Goal: Communication & Community: Participate in discussion

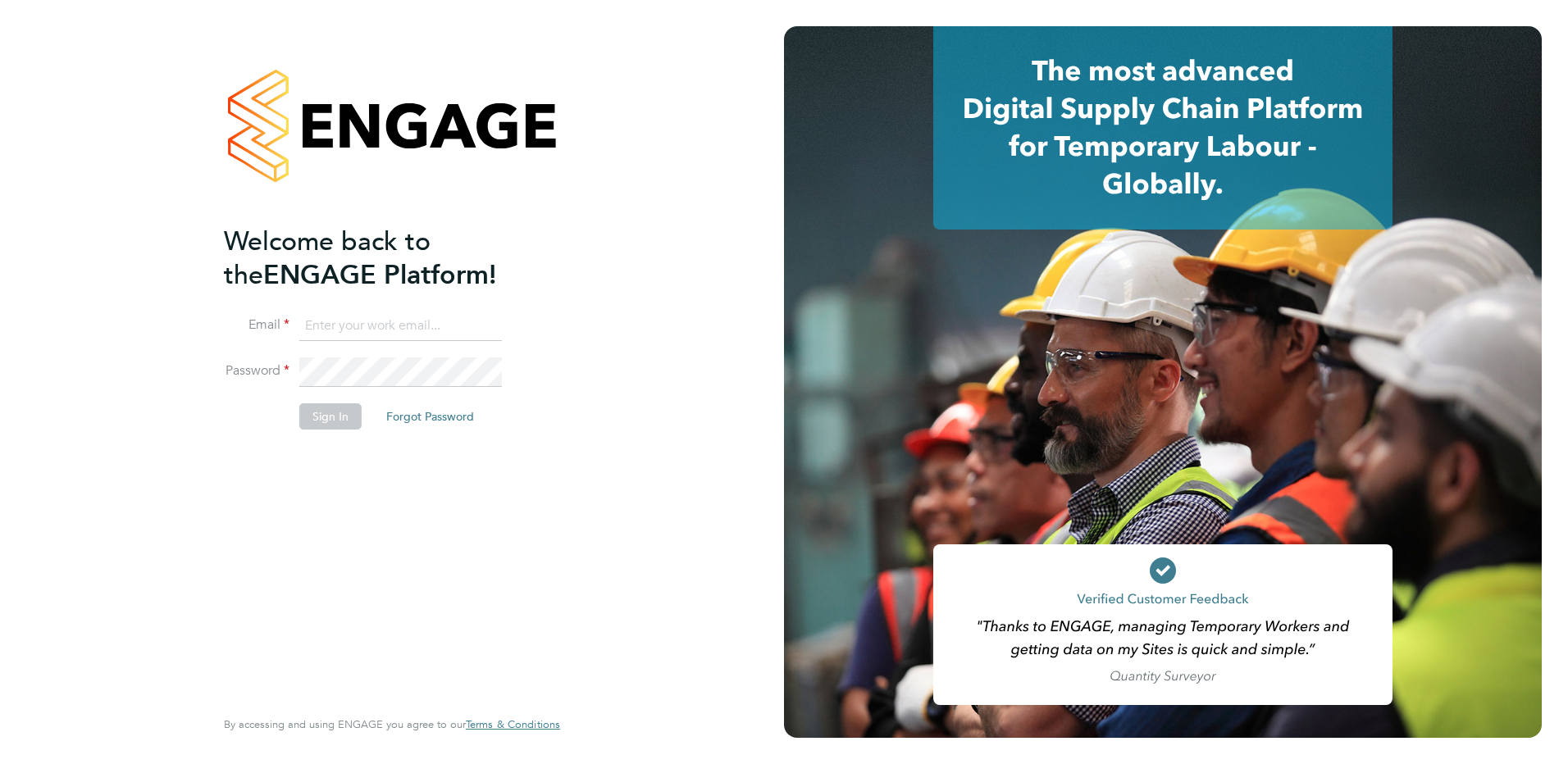
type input "ian.rist@ncclondon.ac.uk"
click at [327, 423] on button "Sign In" at bounding box center [331, 416] width 62 height 26
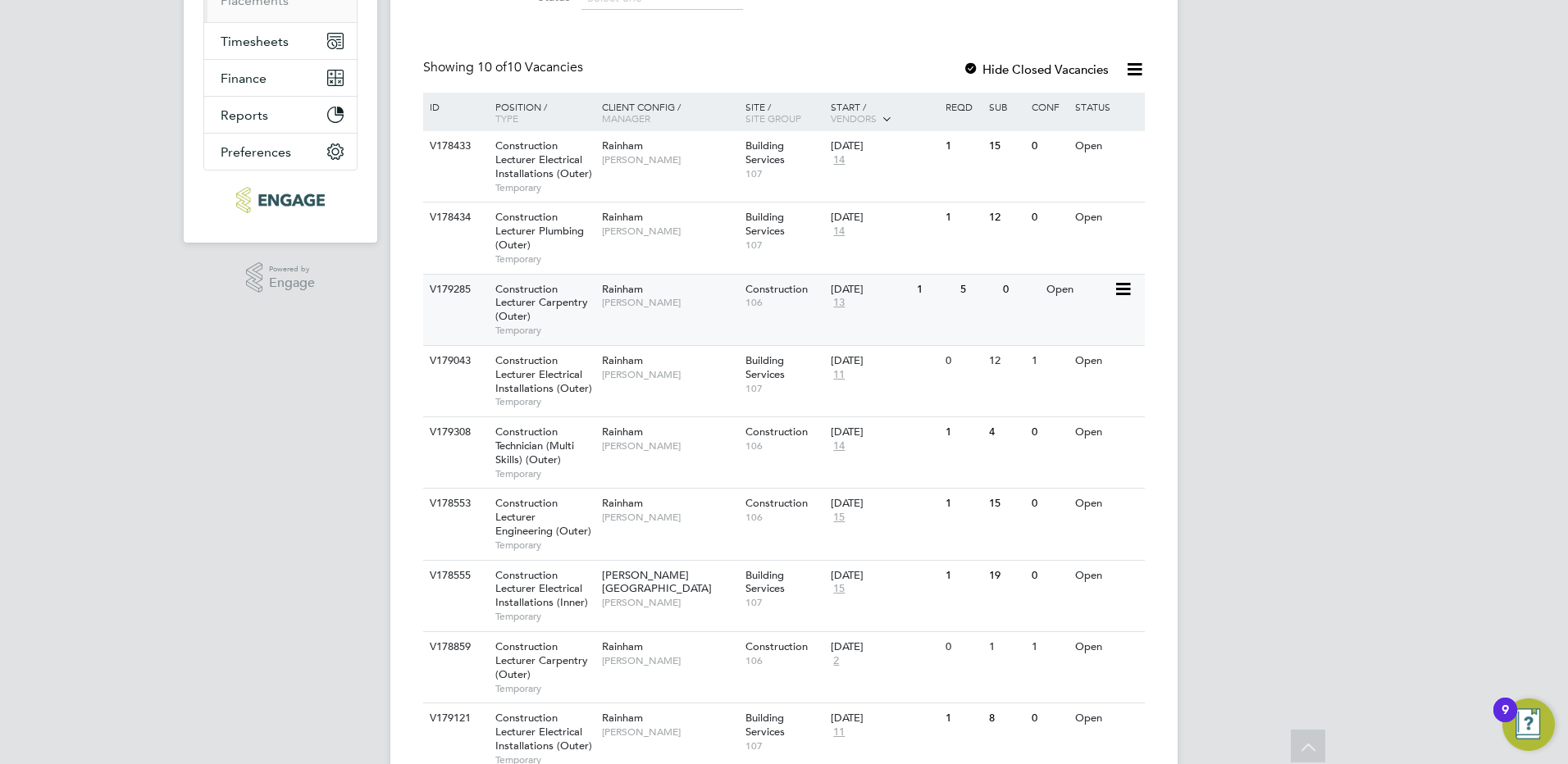
scroll to position [328, 0]
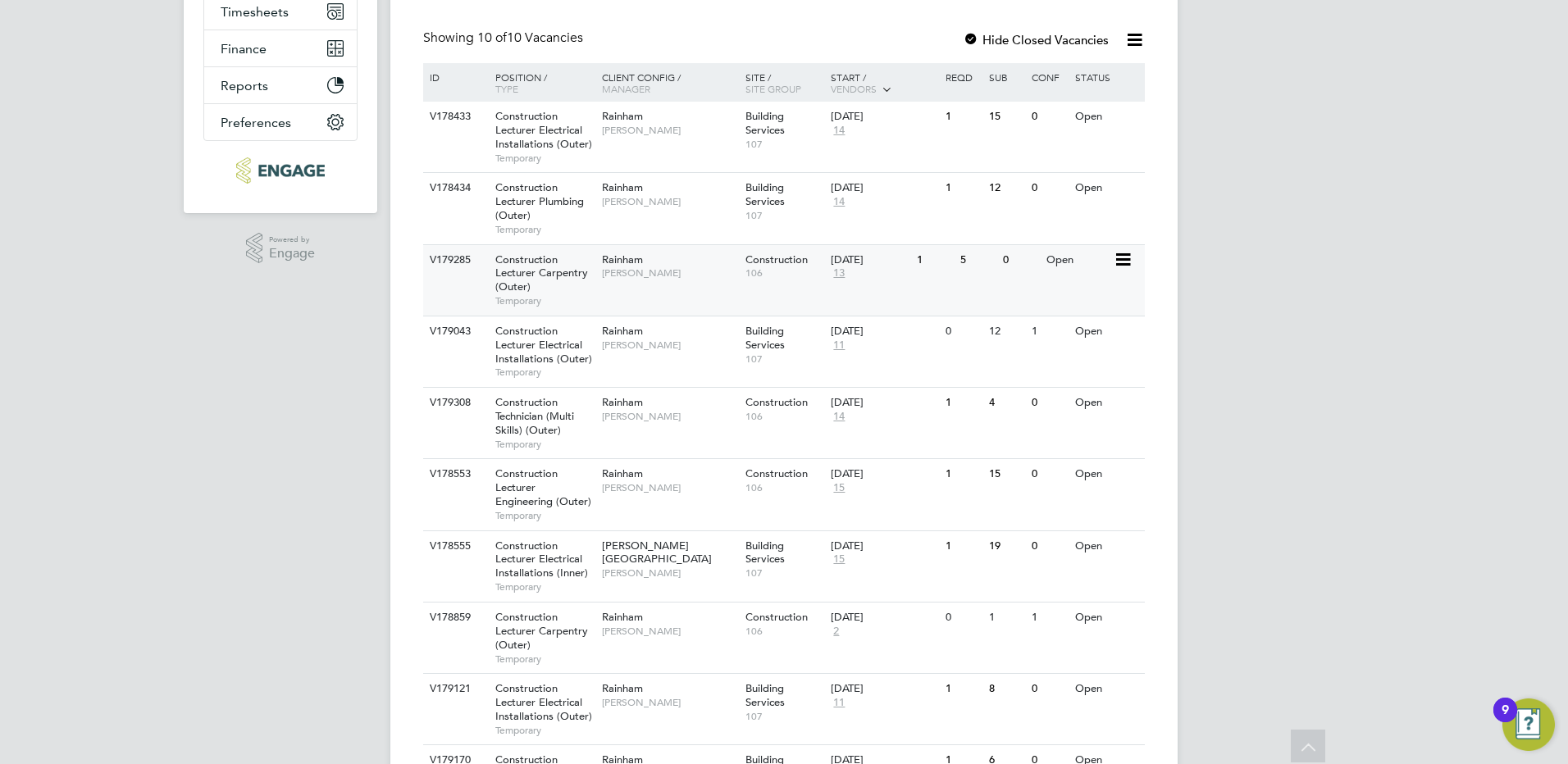
click at [530, 269] on span "Construction Lecturer Carpentry (Outer)" at bounding box center [541, 273] width 93 height 42
click at [543, 627] on span "Construction Lecturer Carpentry (Outer)" at bounding box center [541, 630] width 93 height 42
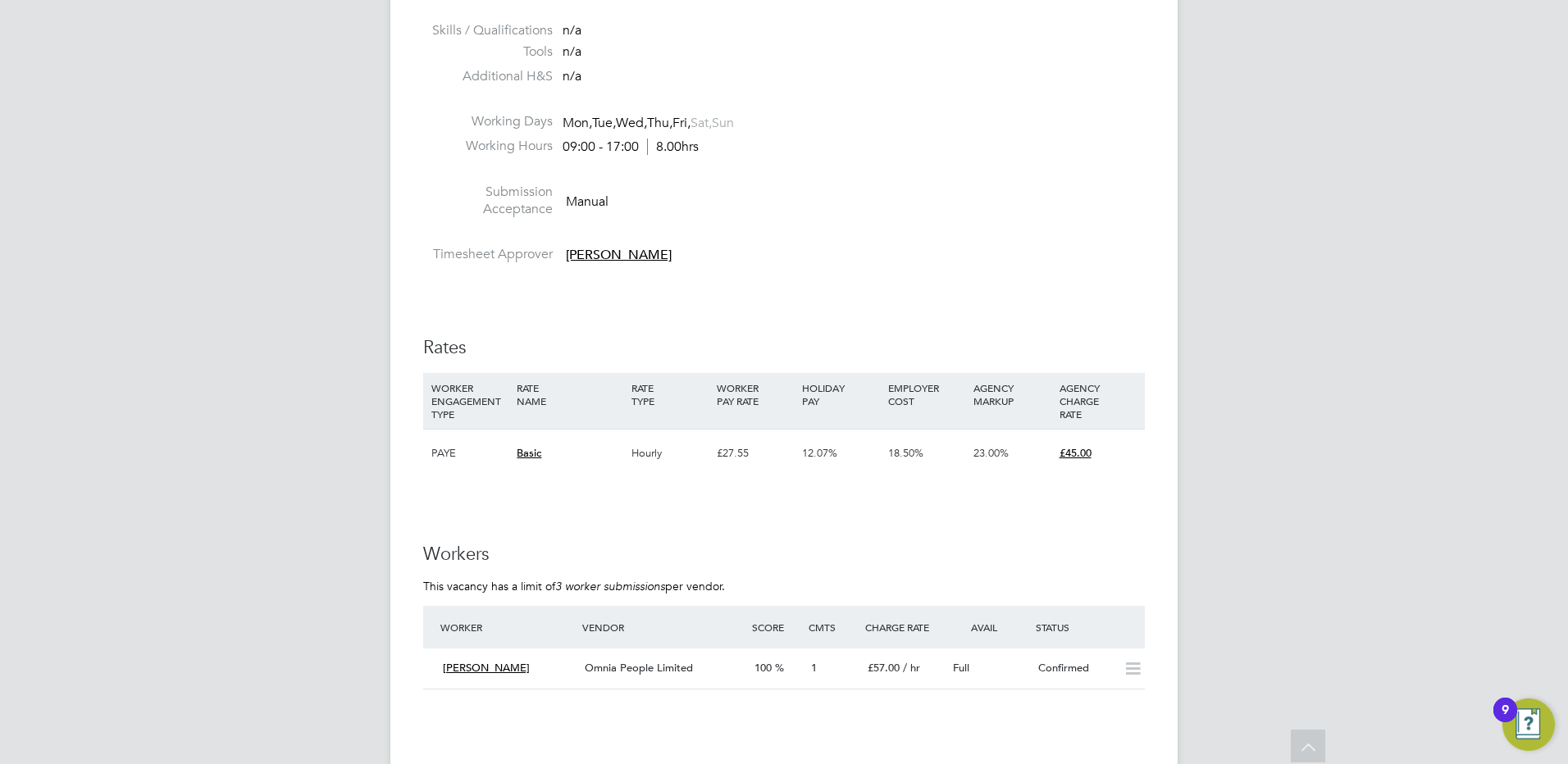
scroll to position [2952, 0]
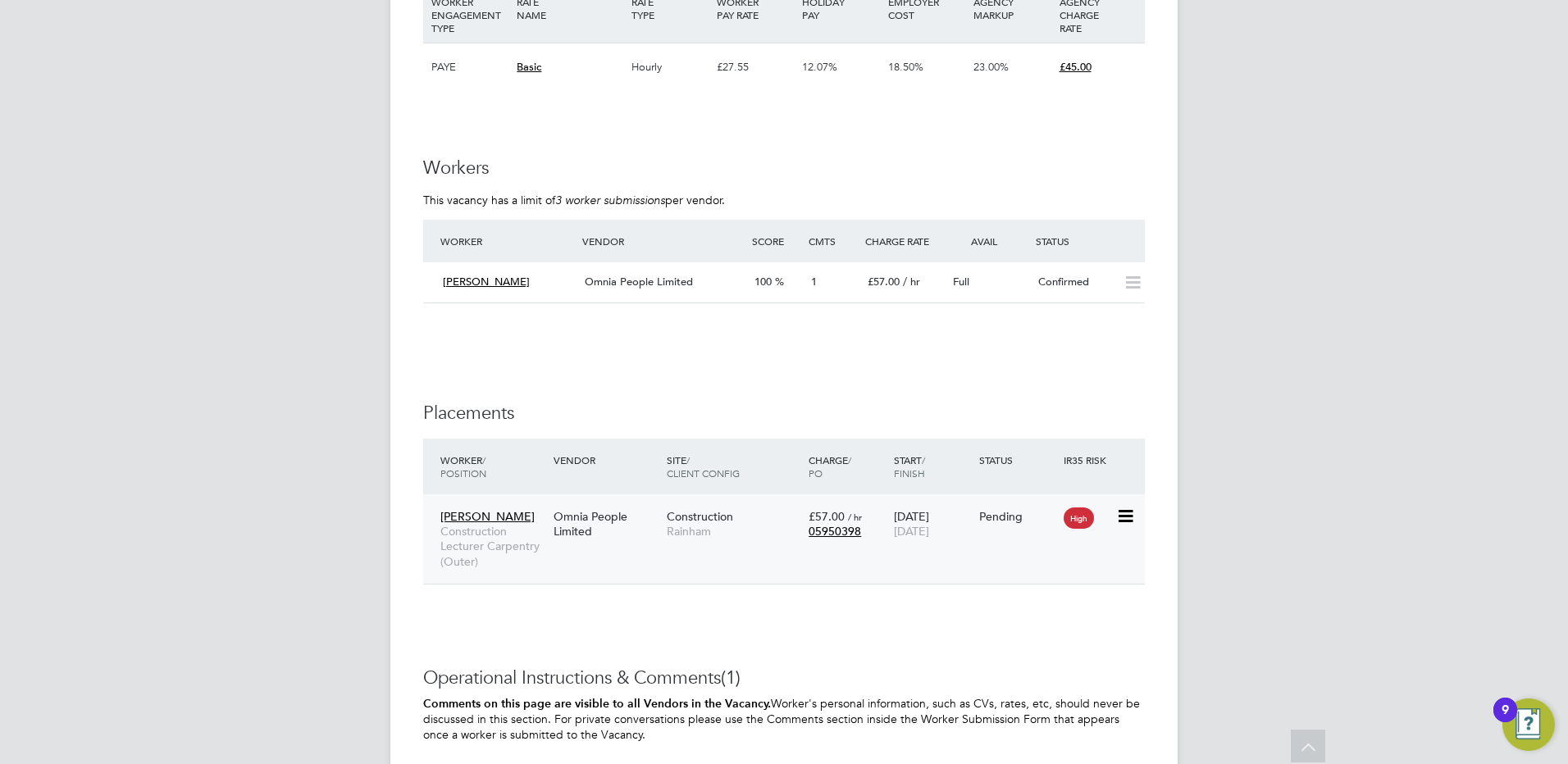
click at [472, 520] on span "Leroy Joseph" at bounding box center [487, 516] width 95 height 15
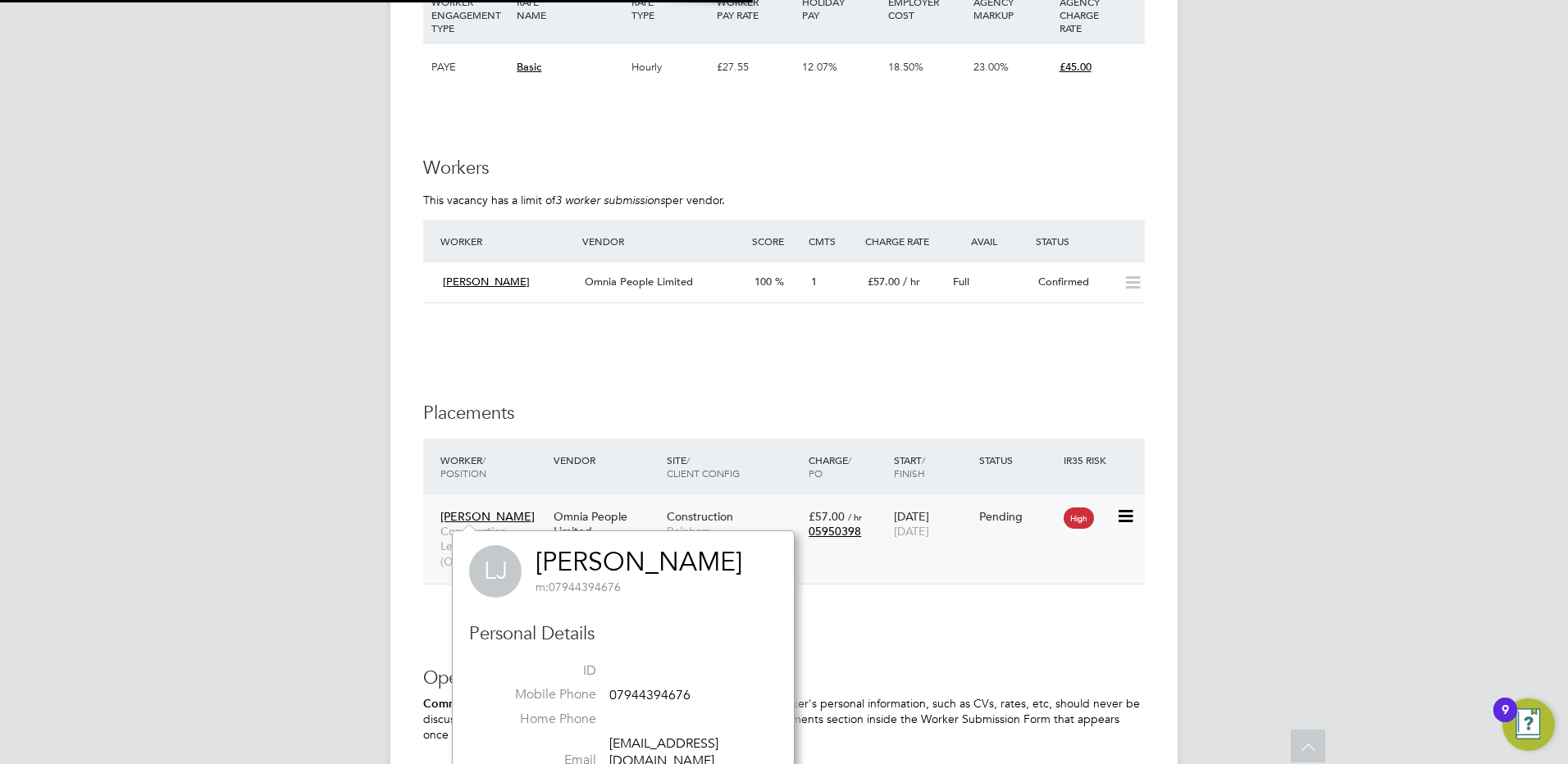
scroll to position [15, 69]
click at [526, 518] on div "Leroy Joseph Construction Lecturer Carpentry (Outer)" at bounding box center [493, 539] width 113 height 76
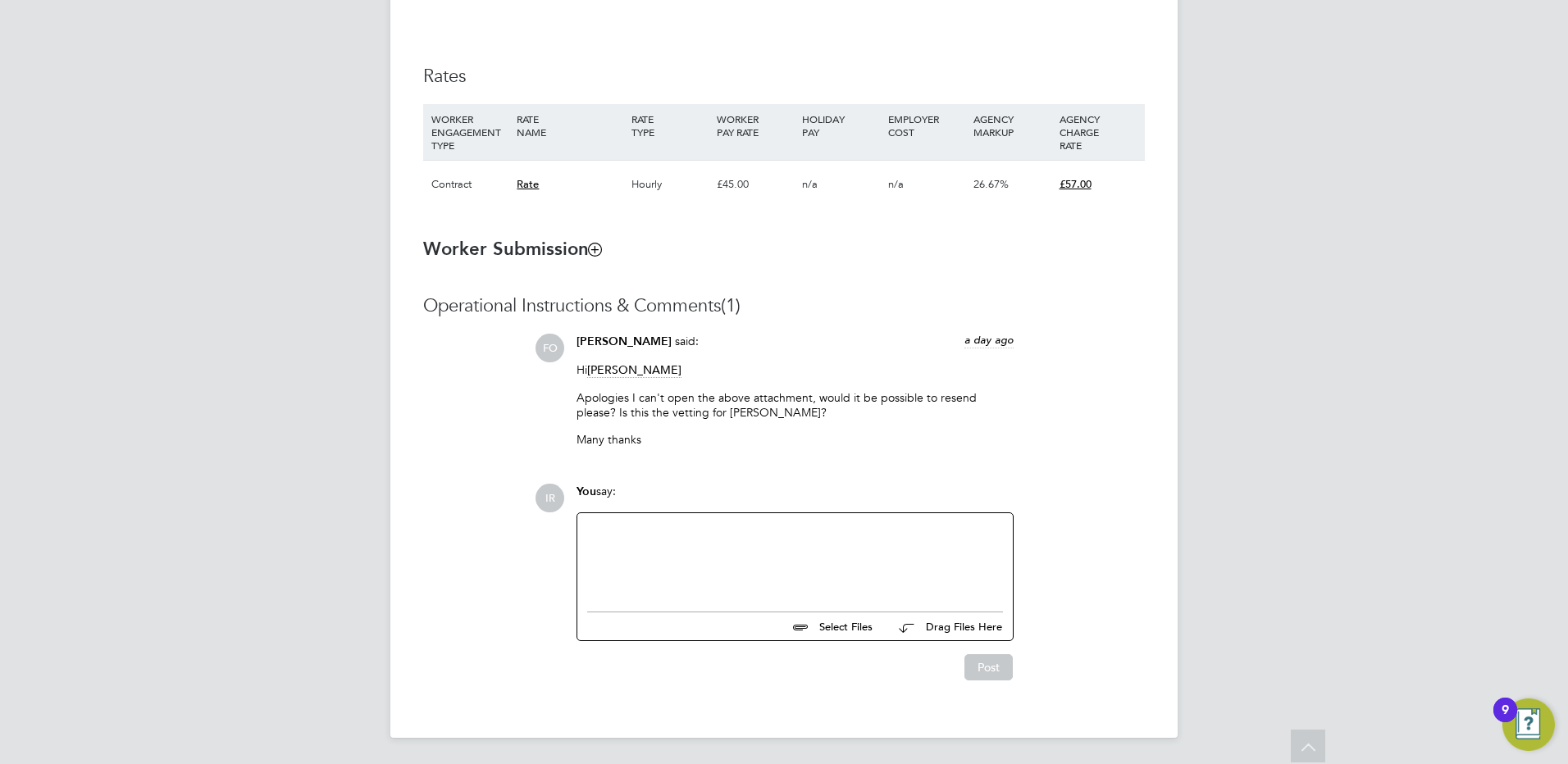
click at [614, 529] on div at bounding box center [795, 558] width 416 height 70
click at [993, 669] on button "Post" at bounding box center [988, 667] width 49 height 26
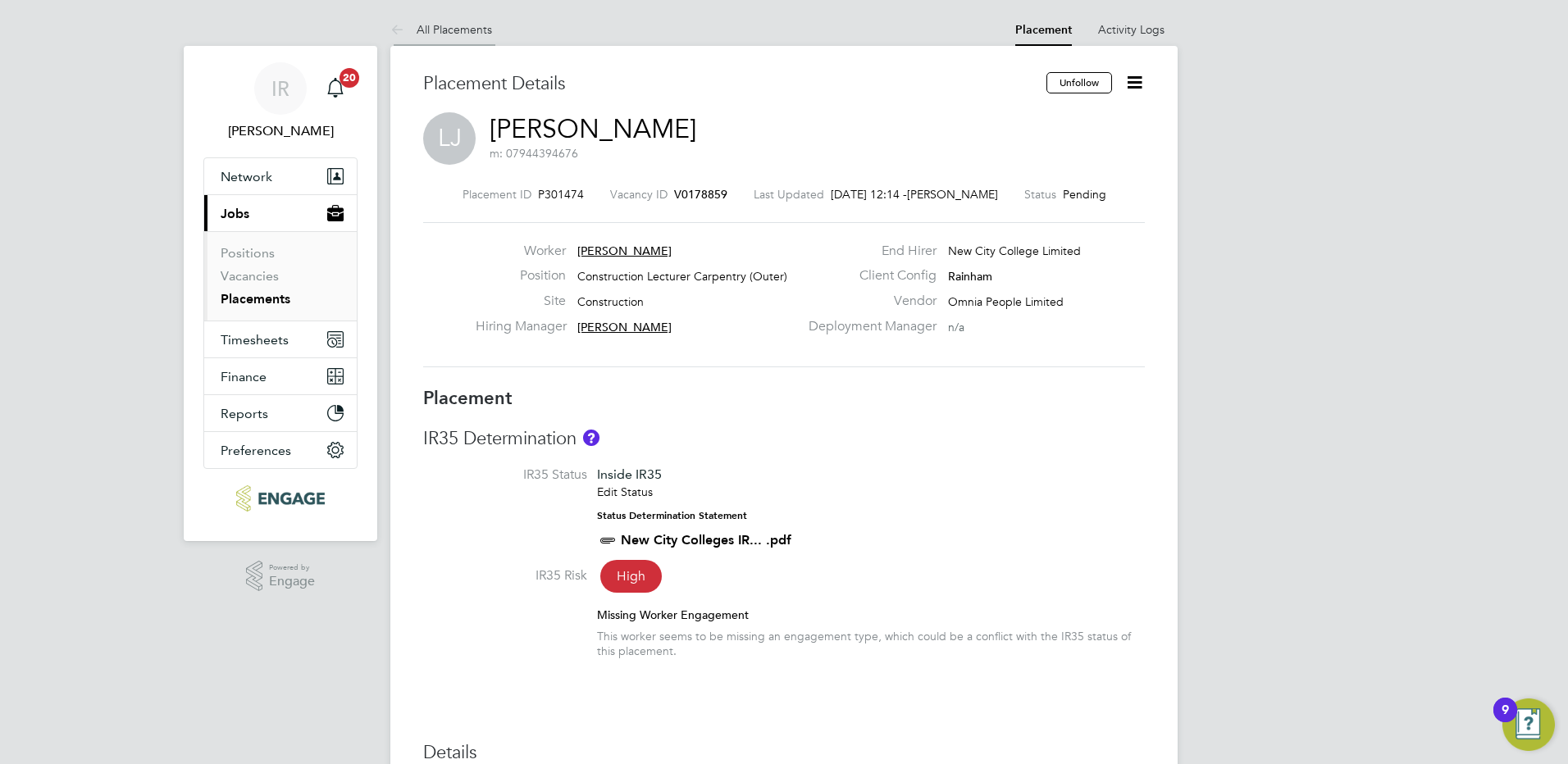
click at [446, 27] on link "All Placements" at bounding box center [441, 29] width 101 height 15
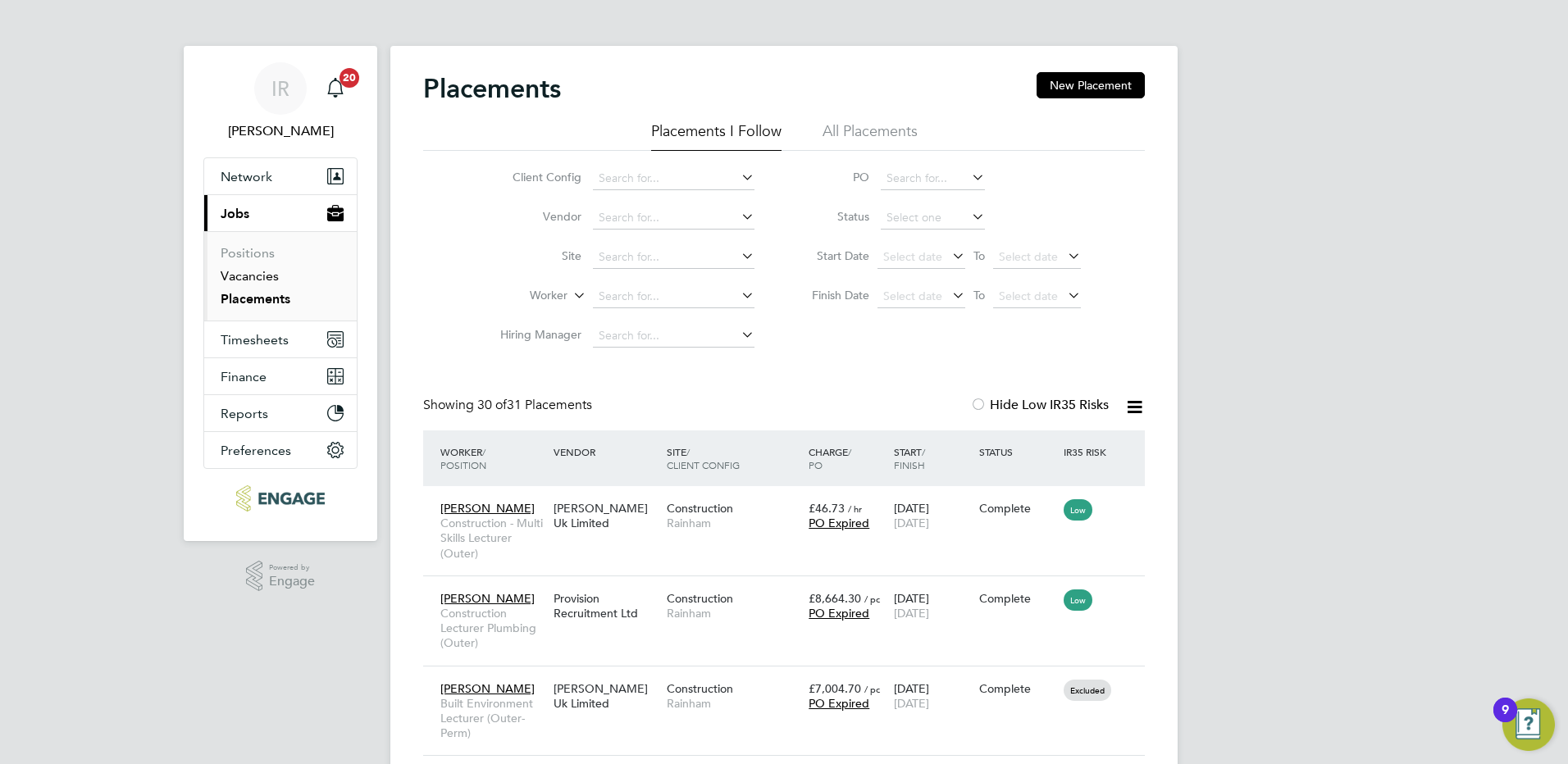
click at [251, 280] on link "Vacancies" at bounding box center [250, 276] width 59 height 16
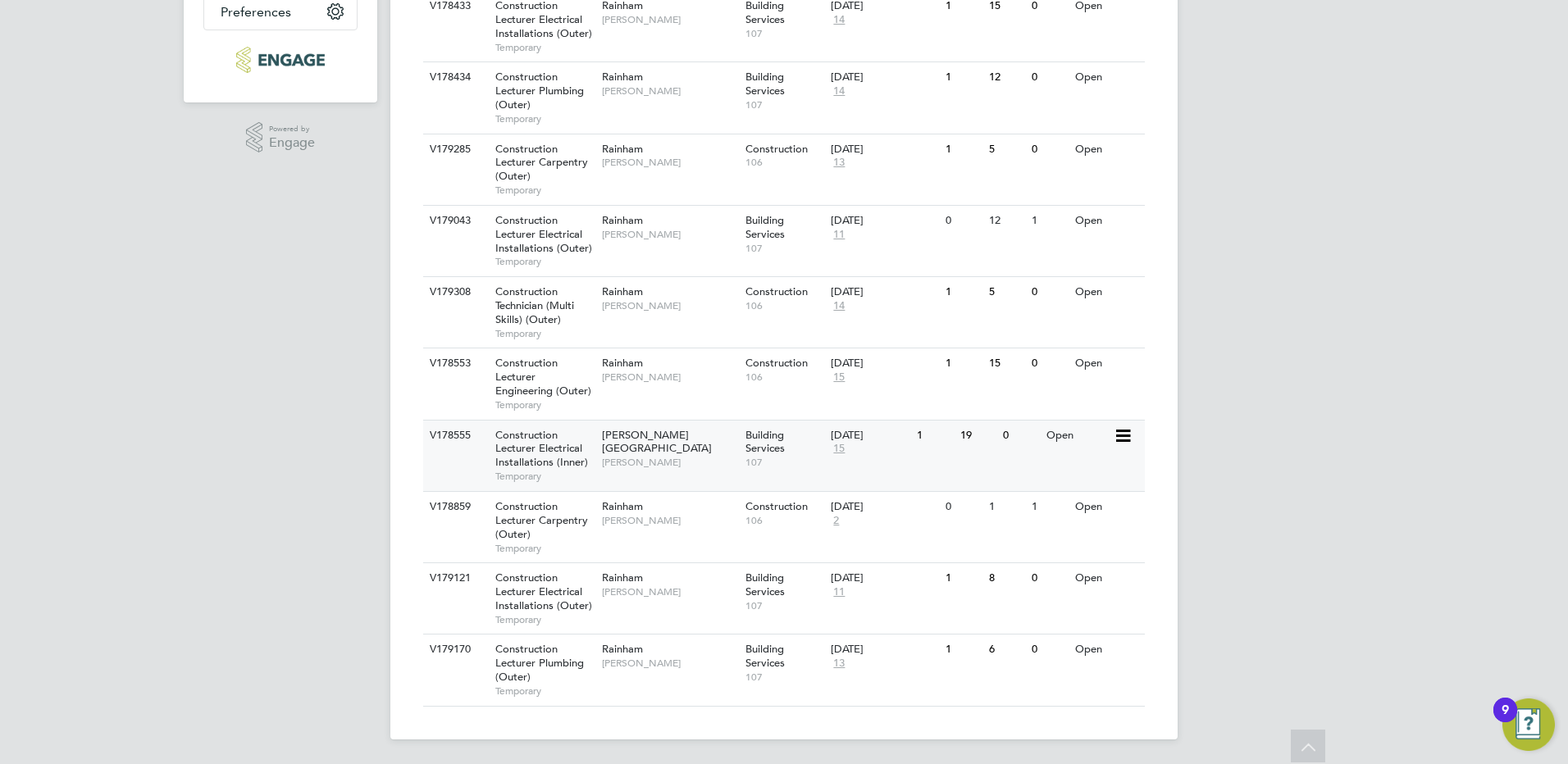
scroll to position [440, 0]
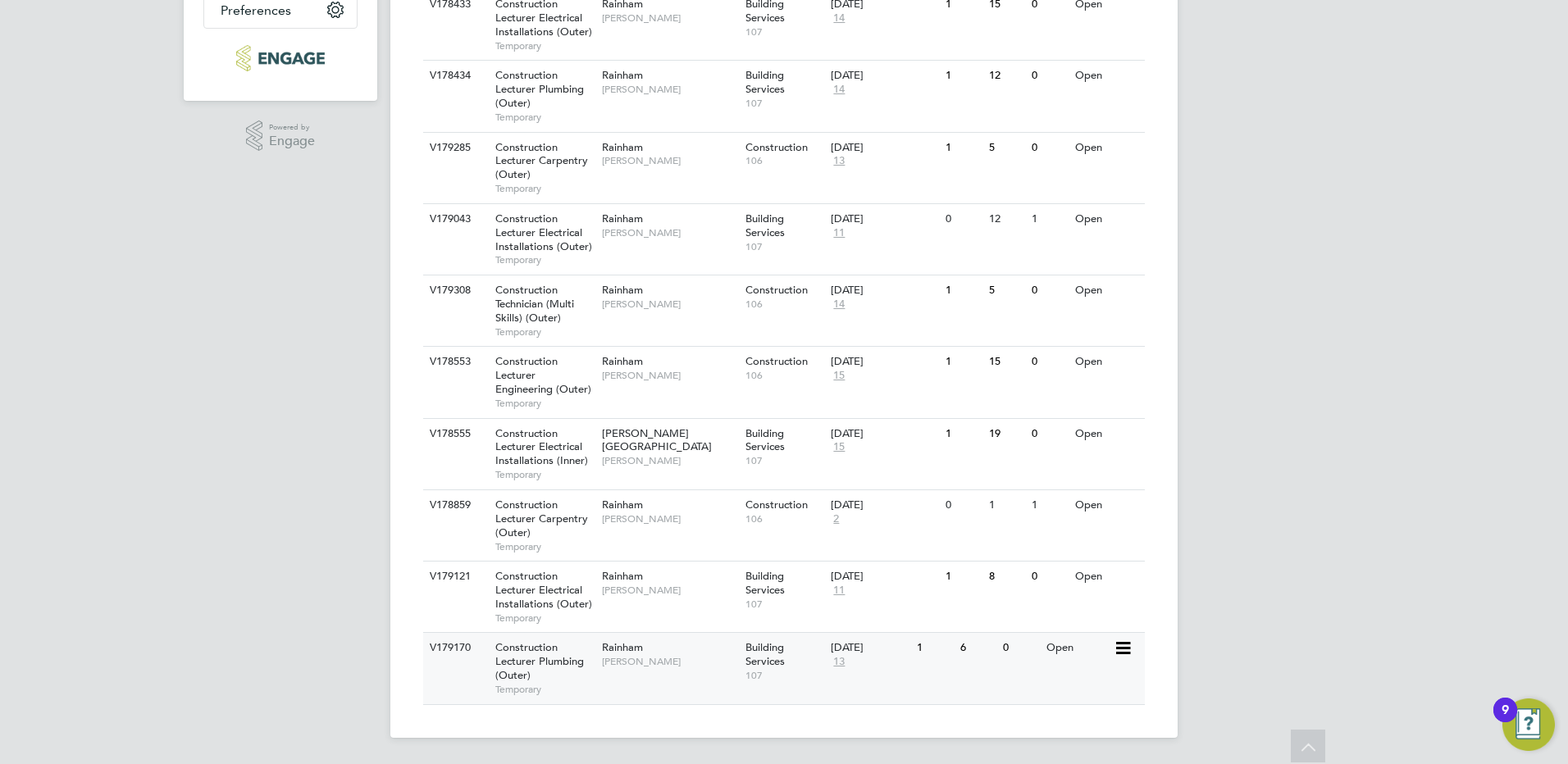
click at [625, 649] on span "Rainham" at bounding box center [623, 647] width 41 height 14
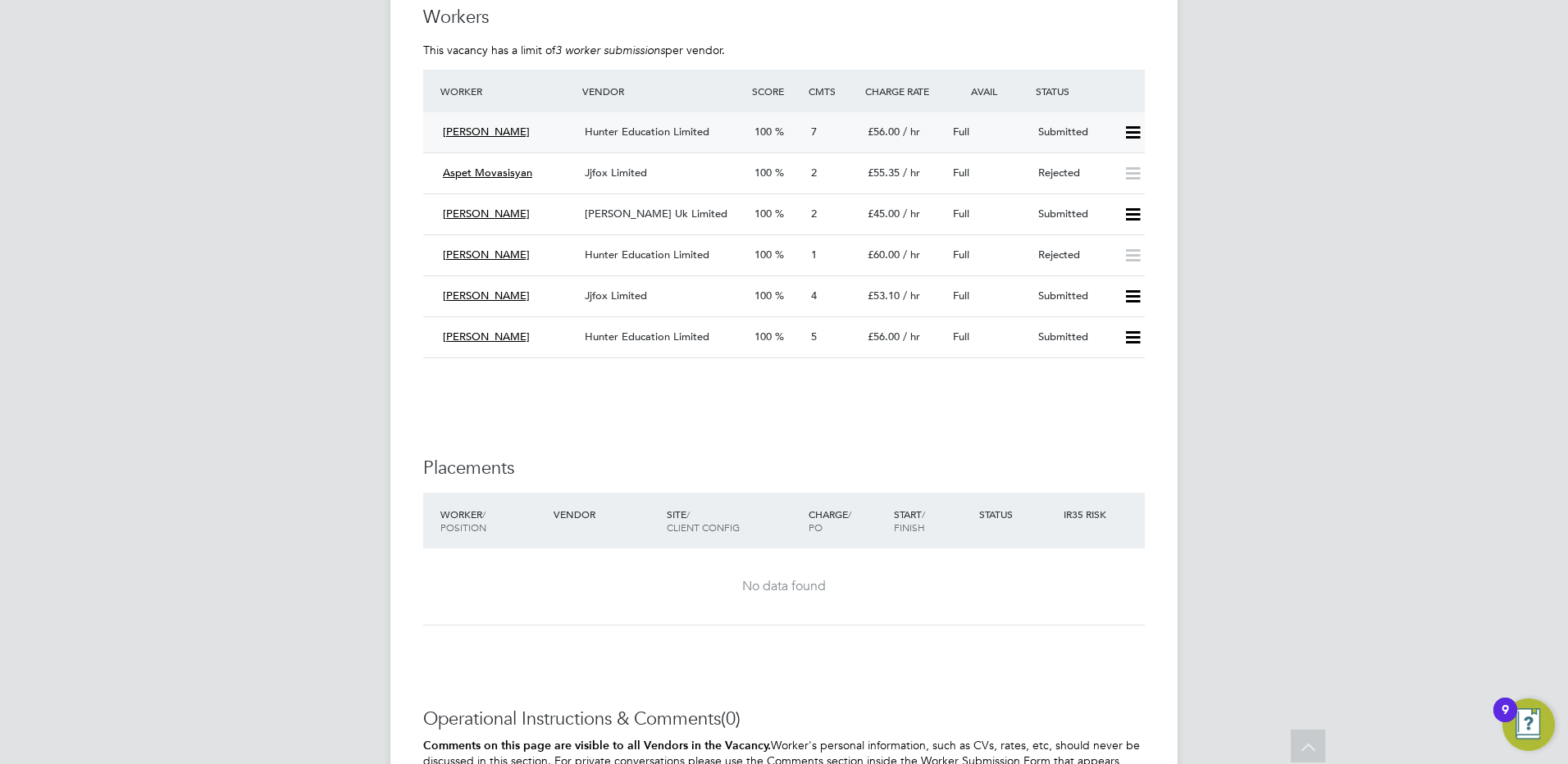
click at [625, 123] on div "Hunter Education Limited" at bounding box center [663, 133] width 170 height 27
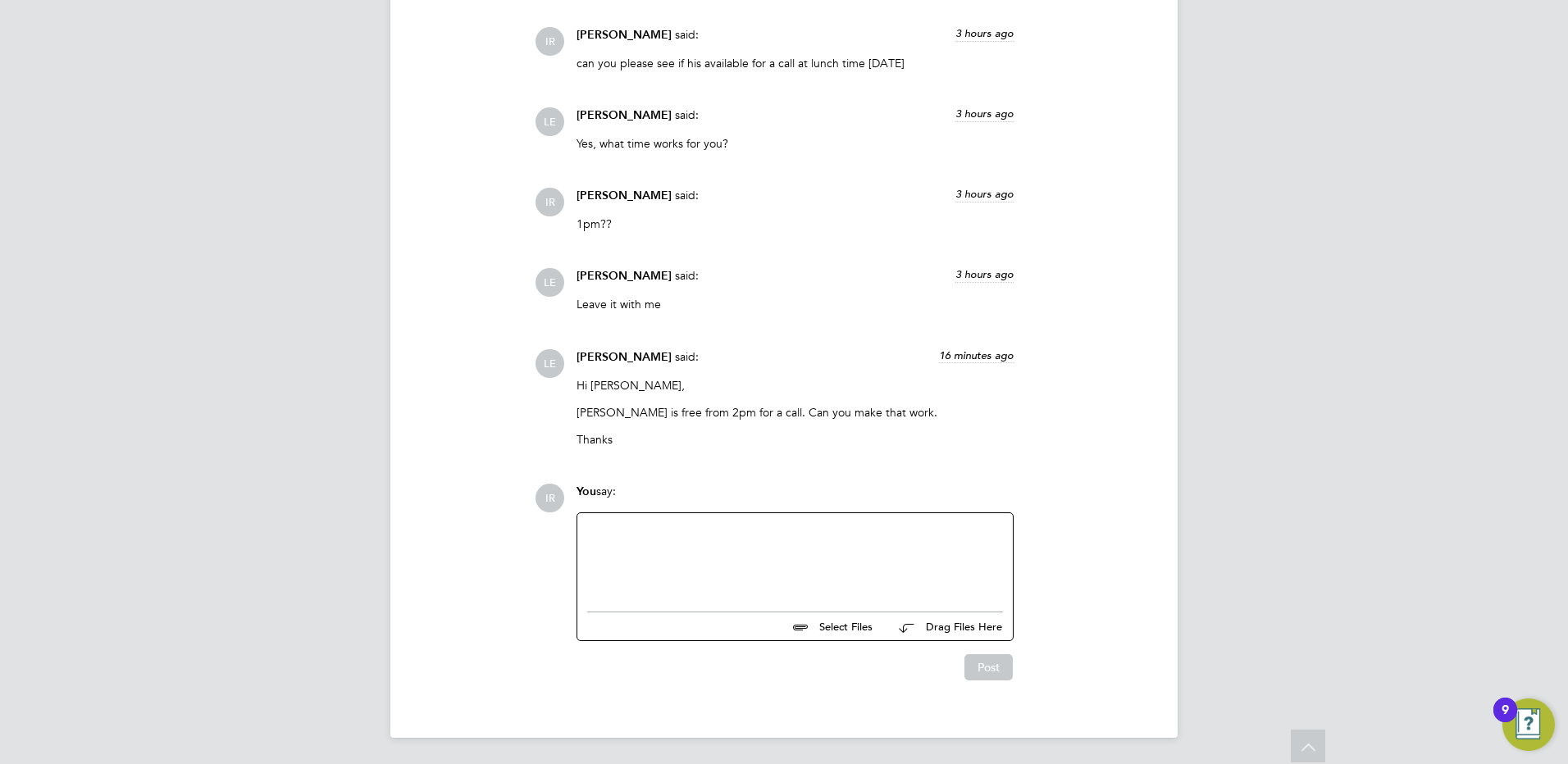
click at [675, 510] on div "You say:" at bounding box center [795, 498] width 437 height 28
click at [663, 532] on div at bounding box center [795, 558] width 416 height 70
click at [985, 660] on button "Post" at bounding box center [988, 667] width 49 height 26
